Goal: Task Accomplishment & Management: Manage account settings

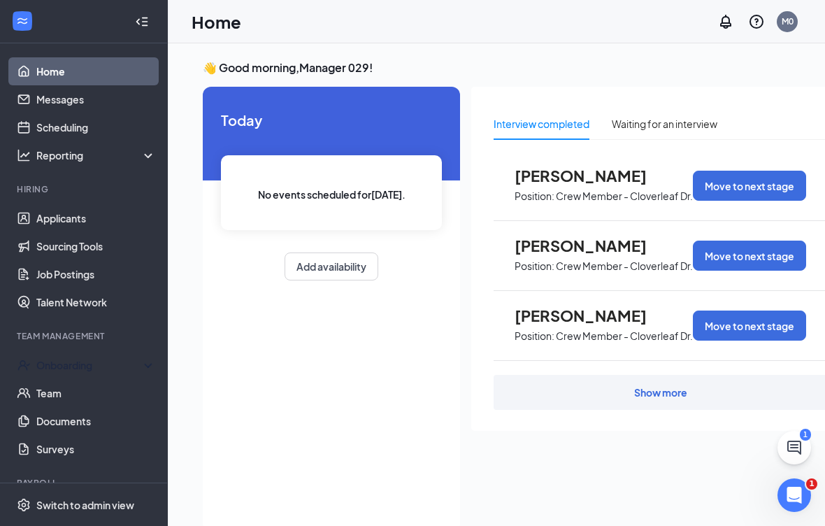
click at [71, 366] on div "Onboarding" at bounding box center [90, 365] width 108 height 14
click at [66, 390] on link "Overview" at bounding box center [96, 393] width 120 height 28
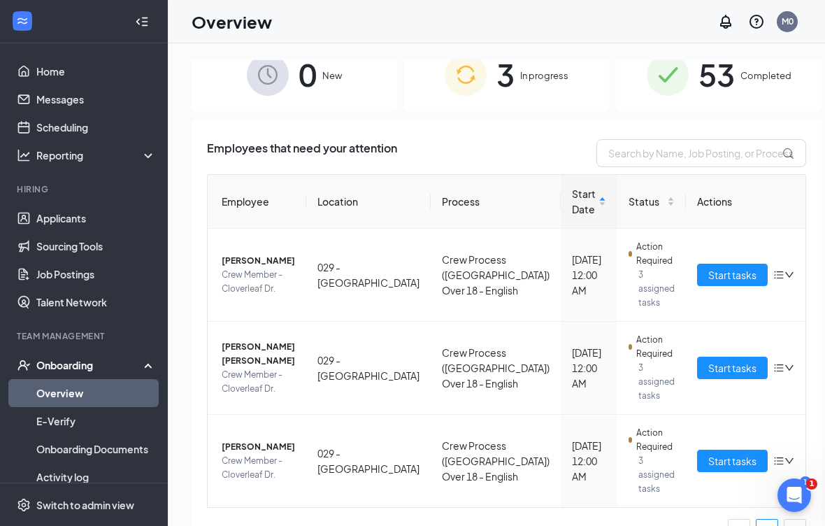
scroll to position [22, 0]
click at [248, 355] on span "[PERSON_NAME] [PERSON_NAME]" at bounding box center [258, 355] width 73 height 28
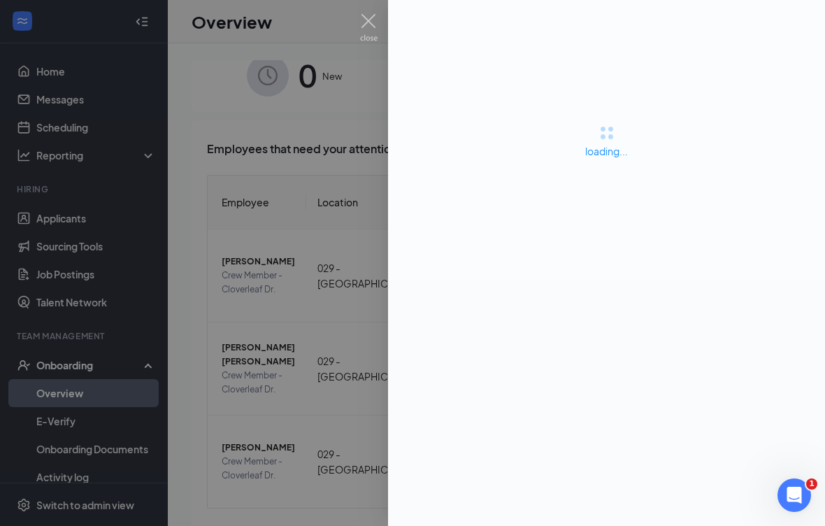
click at [247, 364] on div at bounding box center [412, 263] width 825 height 526
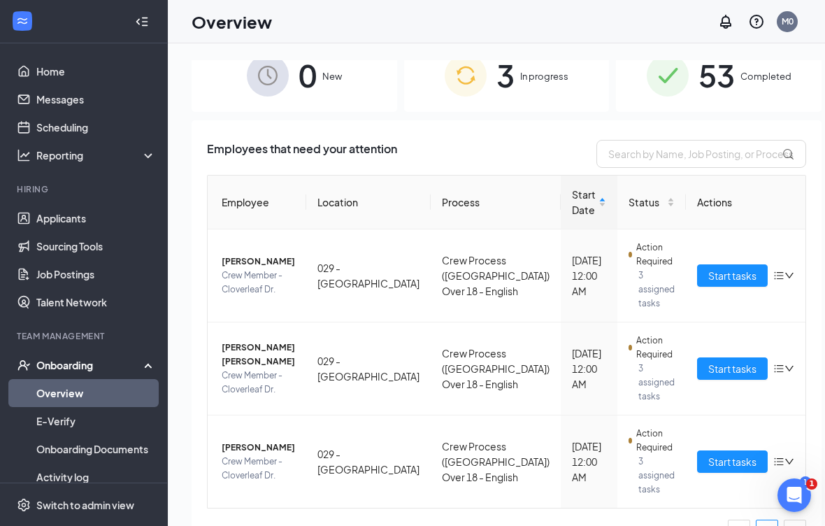
click at [234, 371] on span "Crew Member - Cloverleaf Dr." at bounding box center [258, 383] width 73 height 28
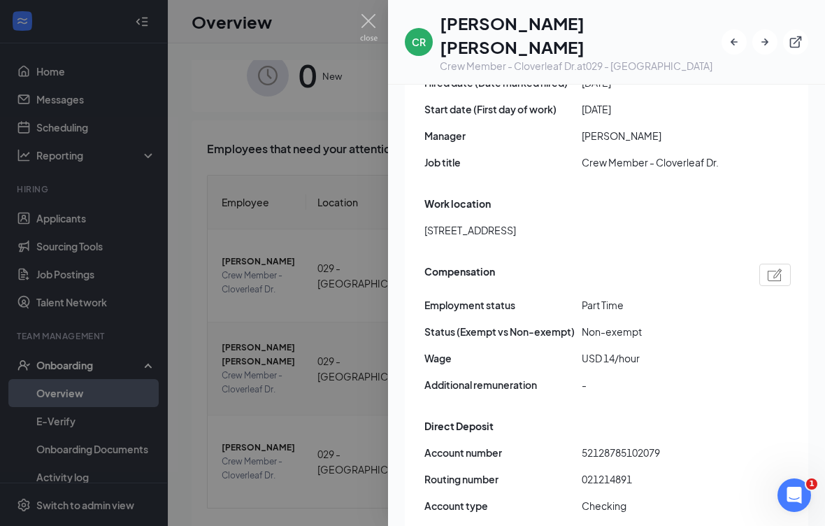
scroll to position [846, 0]
click at [254, 341] on div at bounding box center [412, 263] width 825 height 526
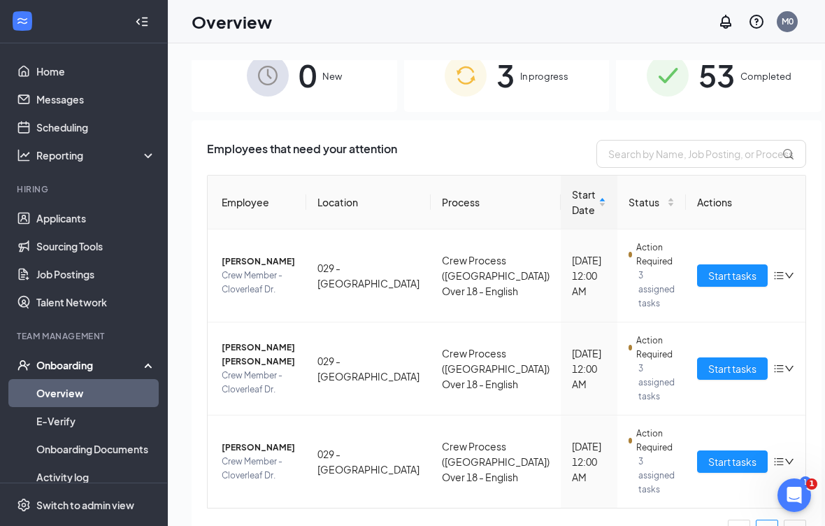
click at [248, 357] on span "[PERSON_NAME] [PERSON_NAME]" at bounding box center [258, 355] width 73 height 28
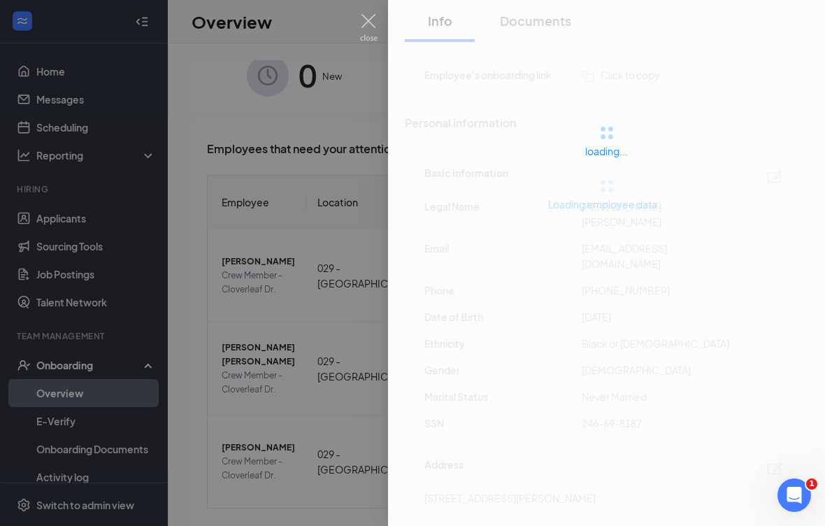
click at [268, 378] on div at bounding box center [412, 263] width 825 height 526
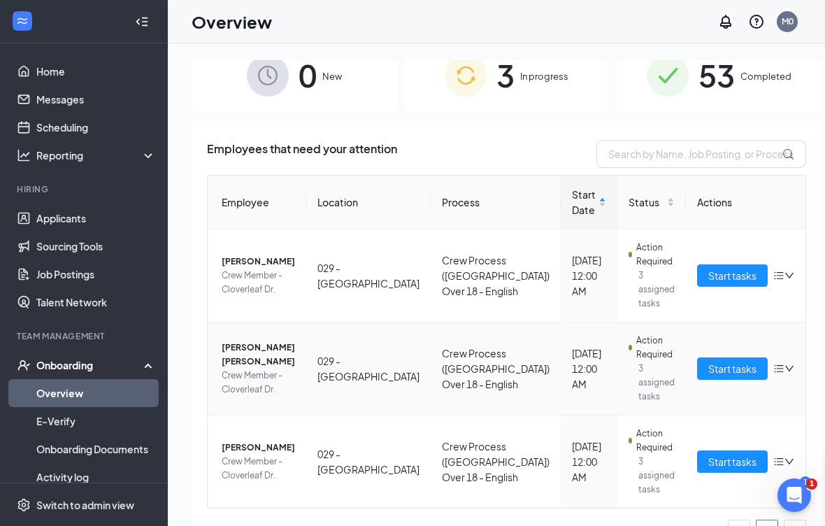
click at [304, 349] on td "[PERSON_NAME] [PERSON_NAME] Crew Member - Cloverleaf Dr." at bounding box center [257, 368] width 99 height 93
click at [708, 366] on span "Start tasks" at bounding box center [732, 368] width 48 height 15
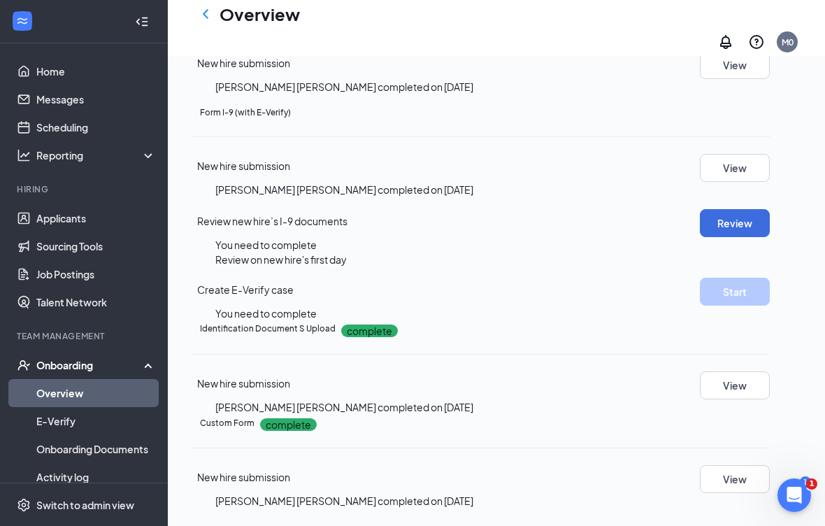
scroll to position [836, 0]
click at [751, 371] on button "View" at bounding box center [735, 385] width 70 height 28
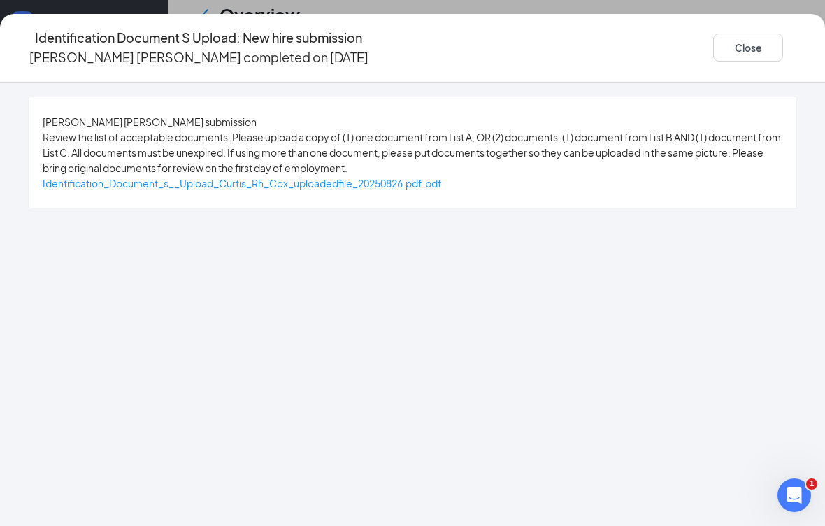
click at [442, 190] on span "Identification_Document_s__Upload_Curtis_Rh_Cox_uploadedfile_20250826.pdf.pdf" at bounding box center [242, 183] width 399 height 13
click at [713, 37] on button "Close" at bounding box center [748, 48] width 70 height 28
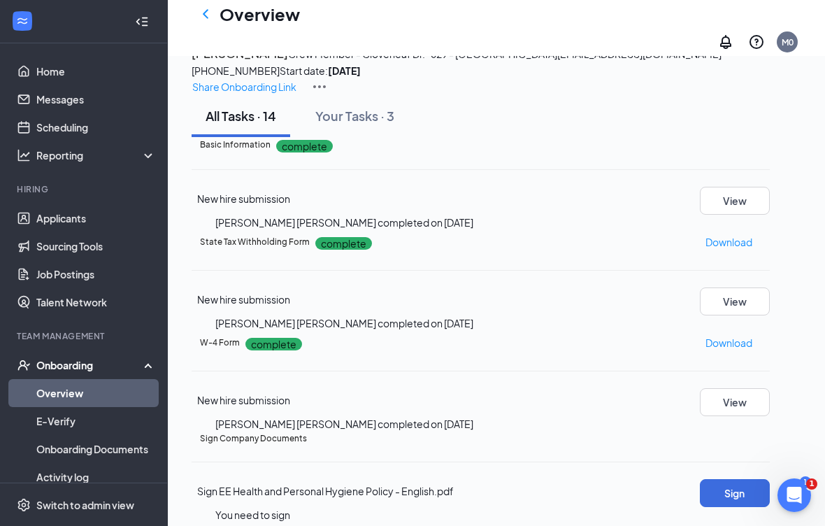
scroll to position [341, 0]
